Goal: Task Accomplishment & Management: Manage account settings

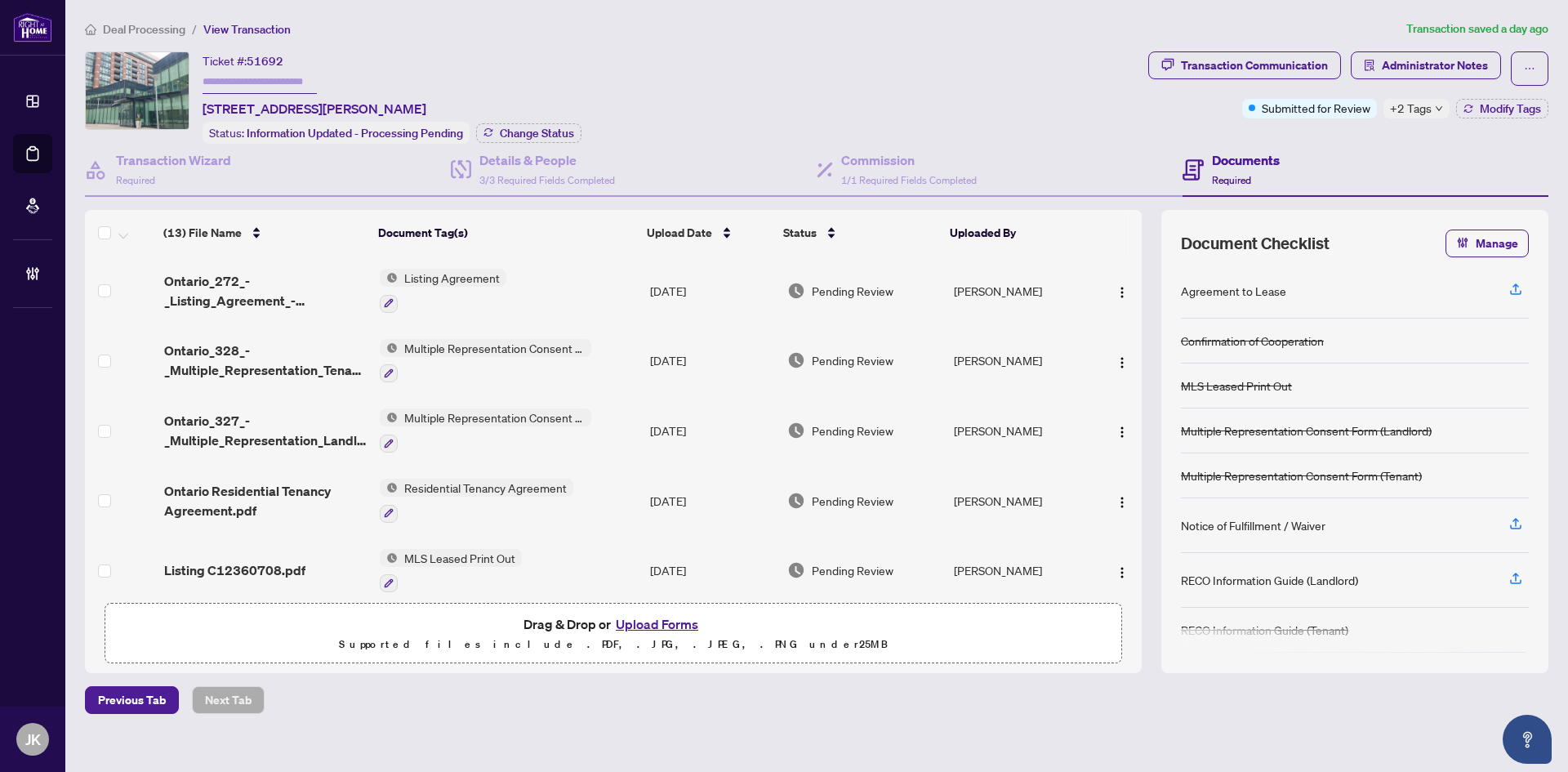
scroll to position [572, 0]
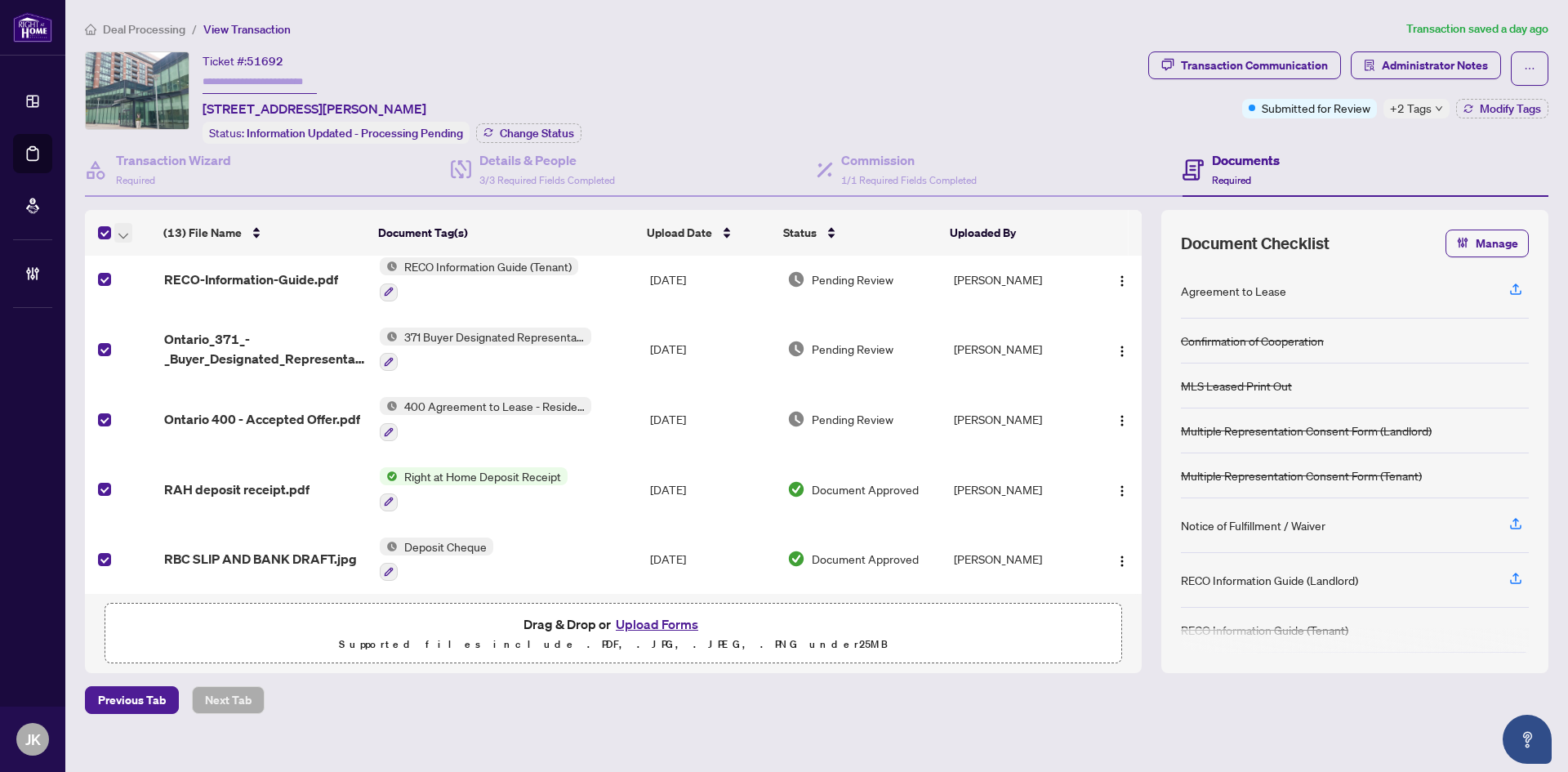
click at [129, 234] on button "button" at bounding box center [123, 232] width 18 height 19
click at [184, 262] on span "Open Selected in New Tab(s)" at bounding box center [200, 259] width 145 height 18
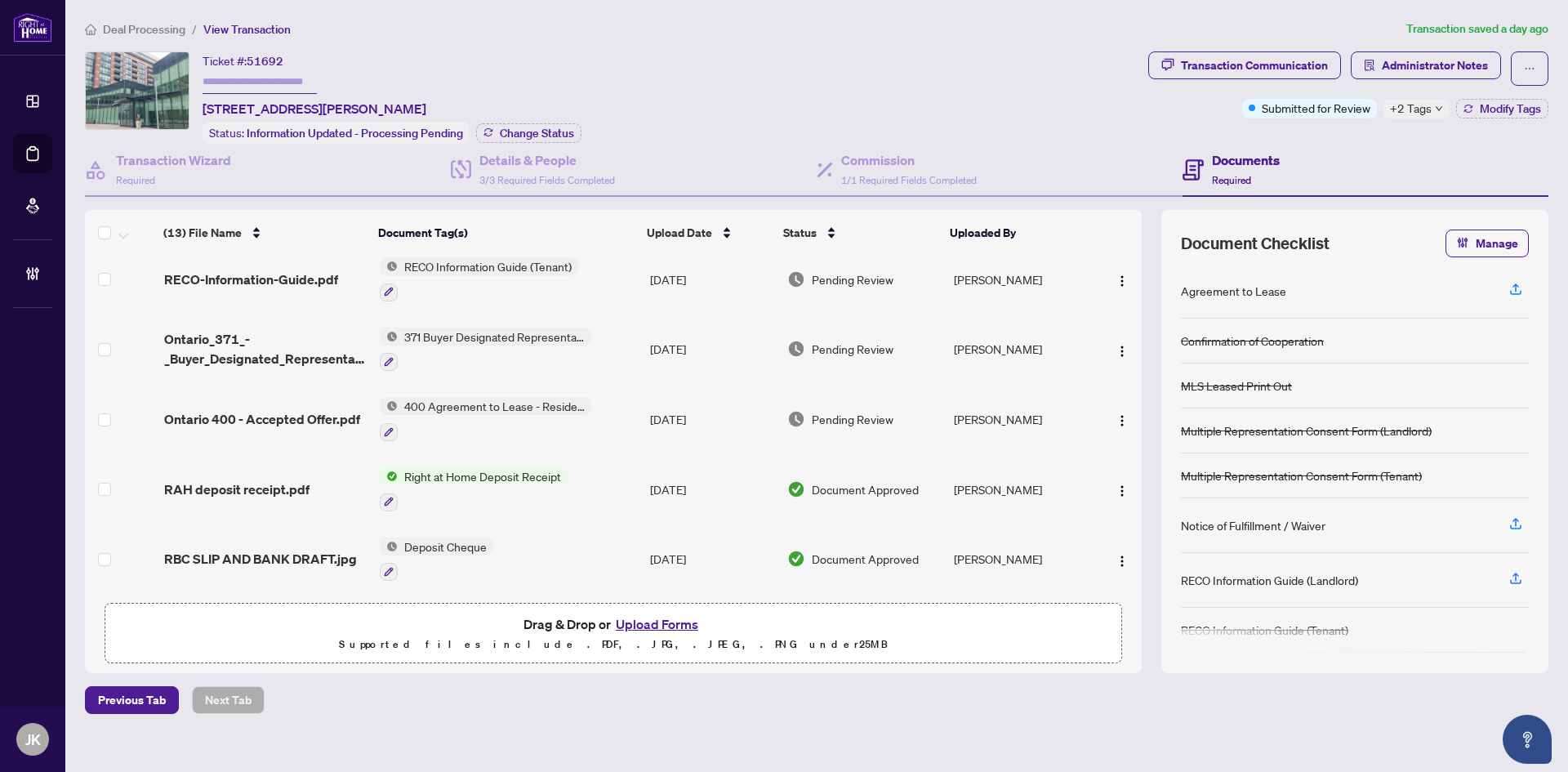
click at [232, 70] on input "text" at bounding box center [260, 82] width 115 height 24
type input "*******"
click at [570, 133] on span "Change Status" at bounding box center [537, 133] width 74 height 11
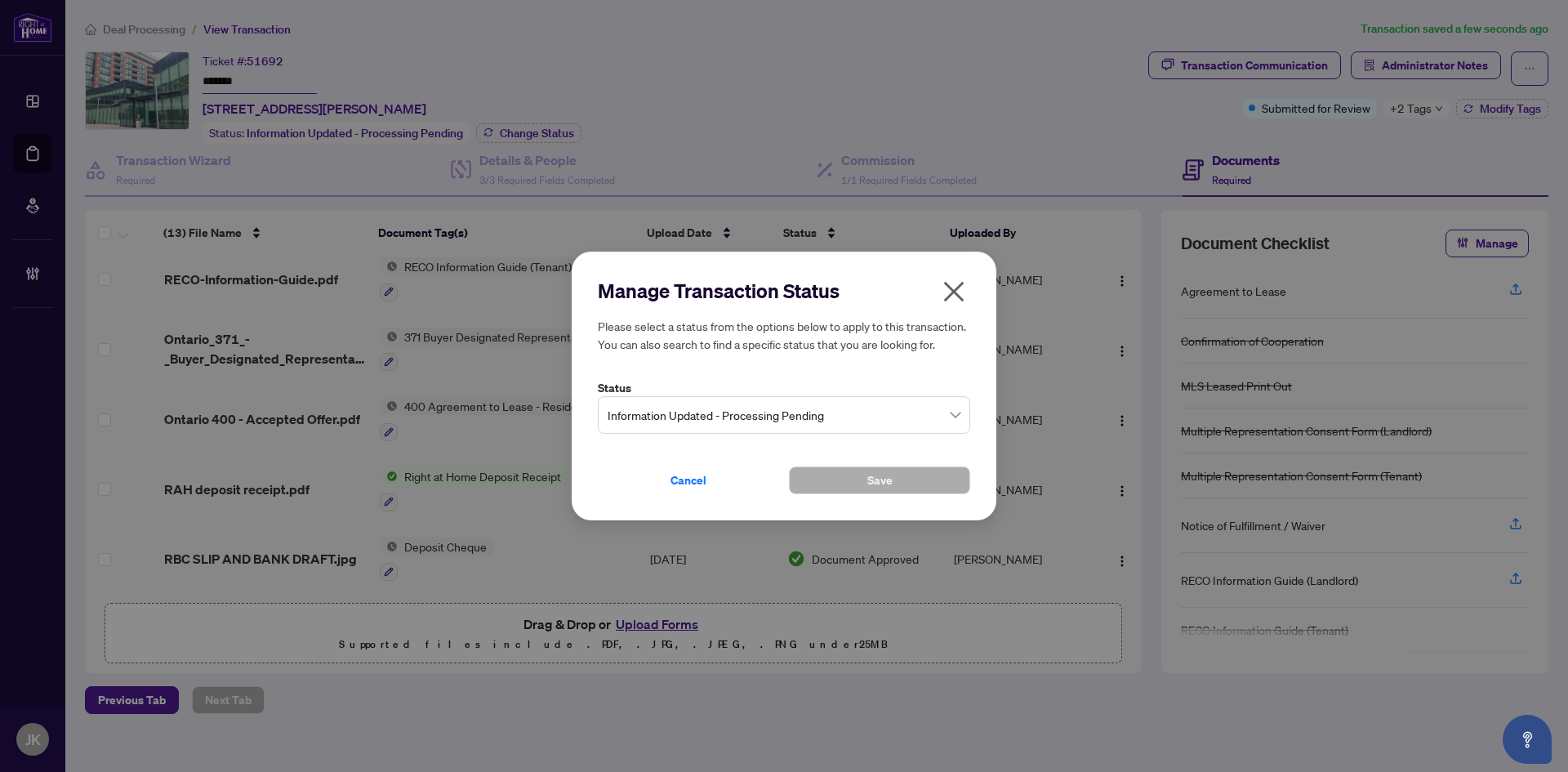
click at [790, 405] on span "Information Updated - Processing Pending" at bounding box center [783, 415] width 353 height 31
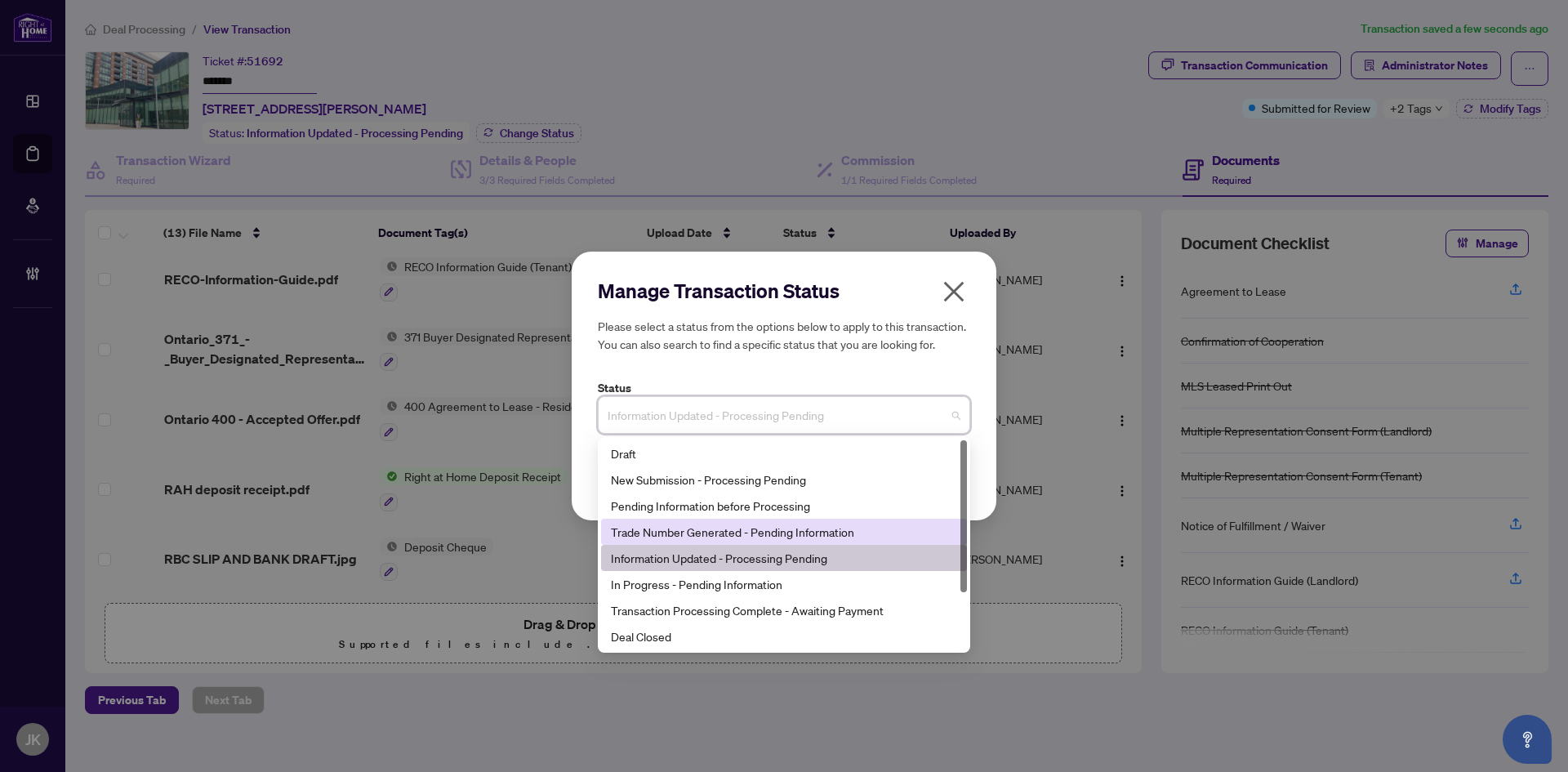
click at [716, 535] on div "Trade Number Generated - Pending Information" at bounding box center [784, 531] width 346 height 18
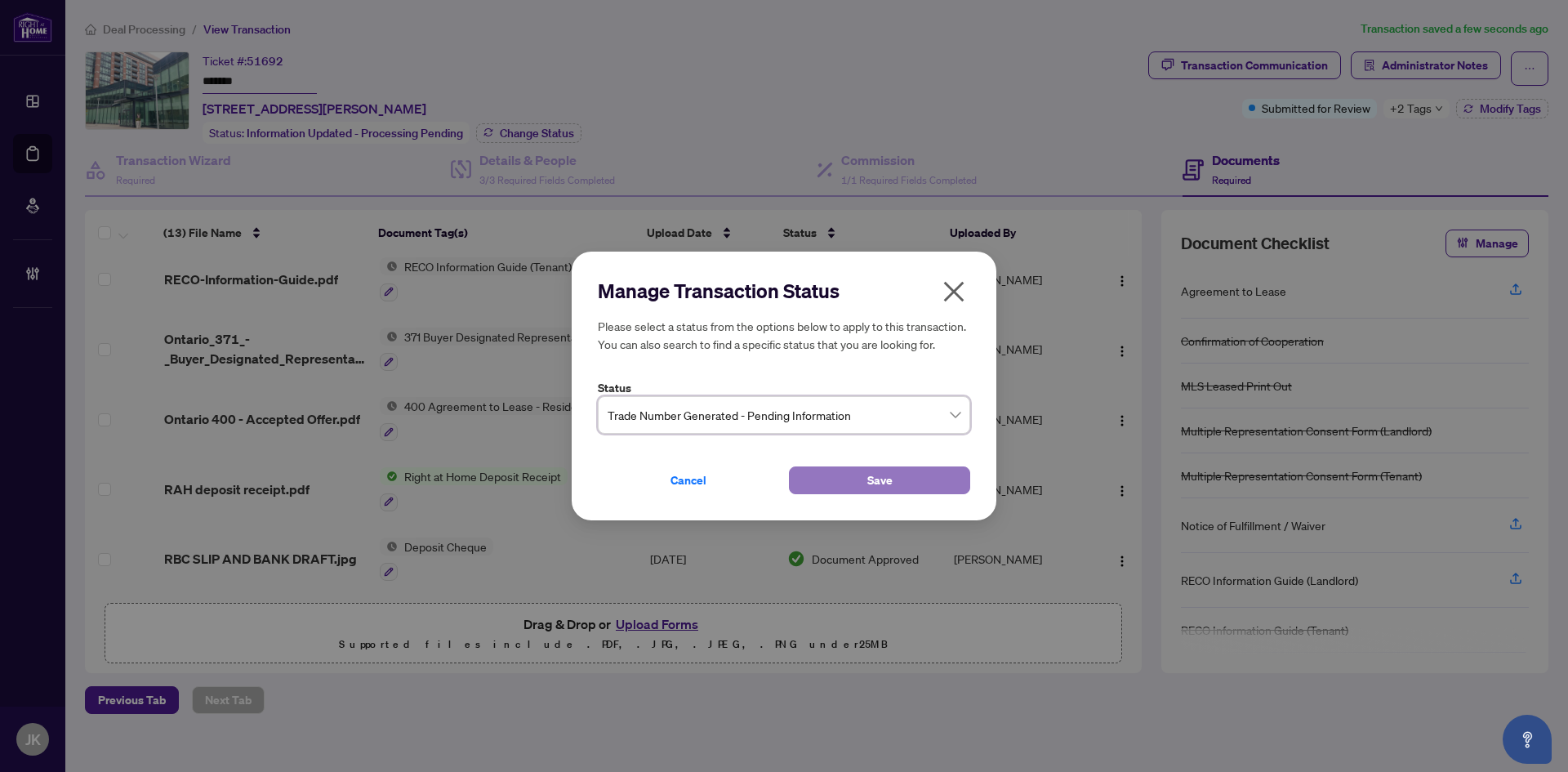
click at [850, 477] on button "Save" at bounding box center [879, 480] width 181 height 28
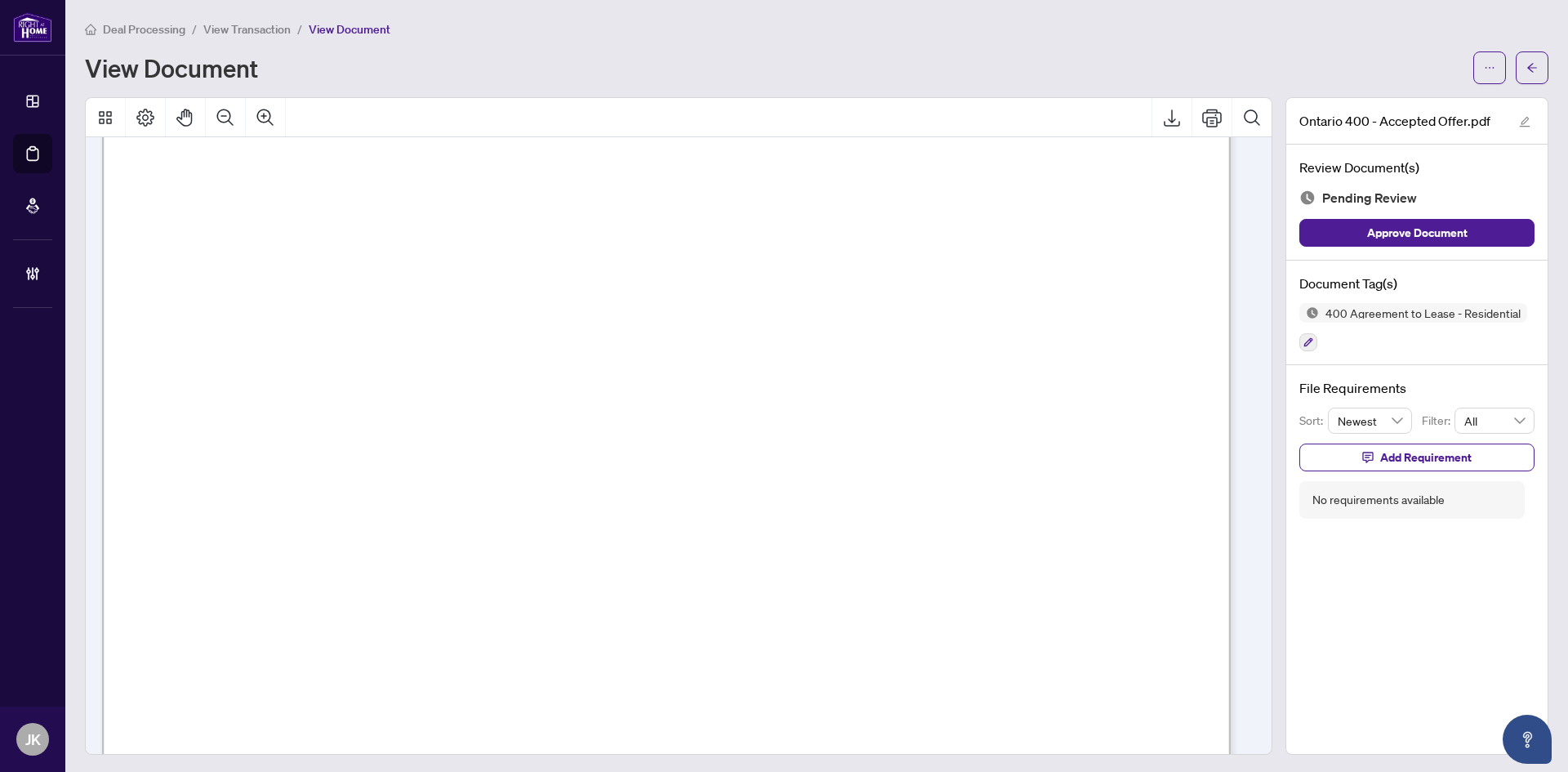
scroll to position [81, 0]
